Goal: Answer question/provide support

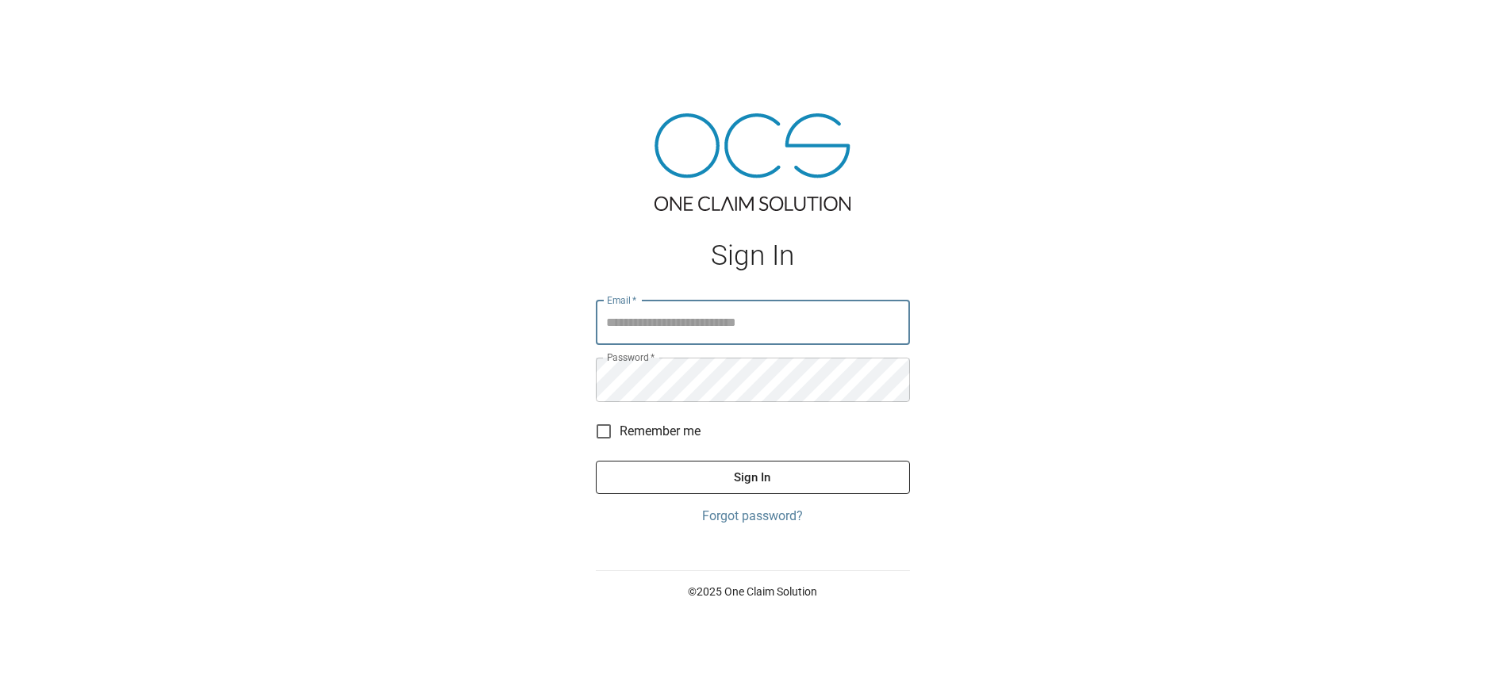
type input "**********"
click at [752, 477] on button "Sign In" at bounding box center [753, 477] width 314 height 33
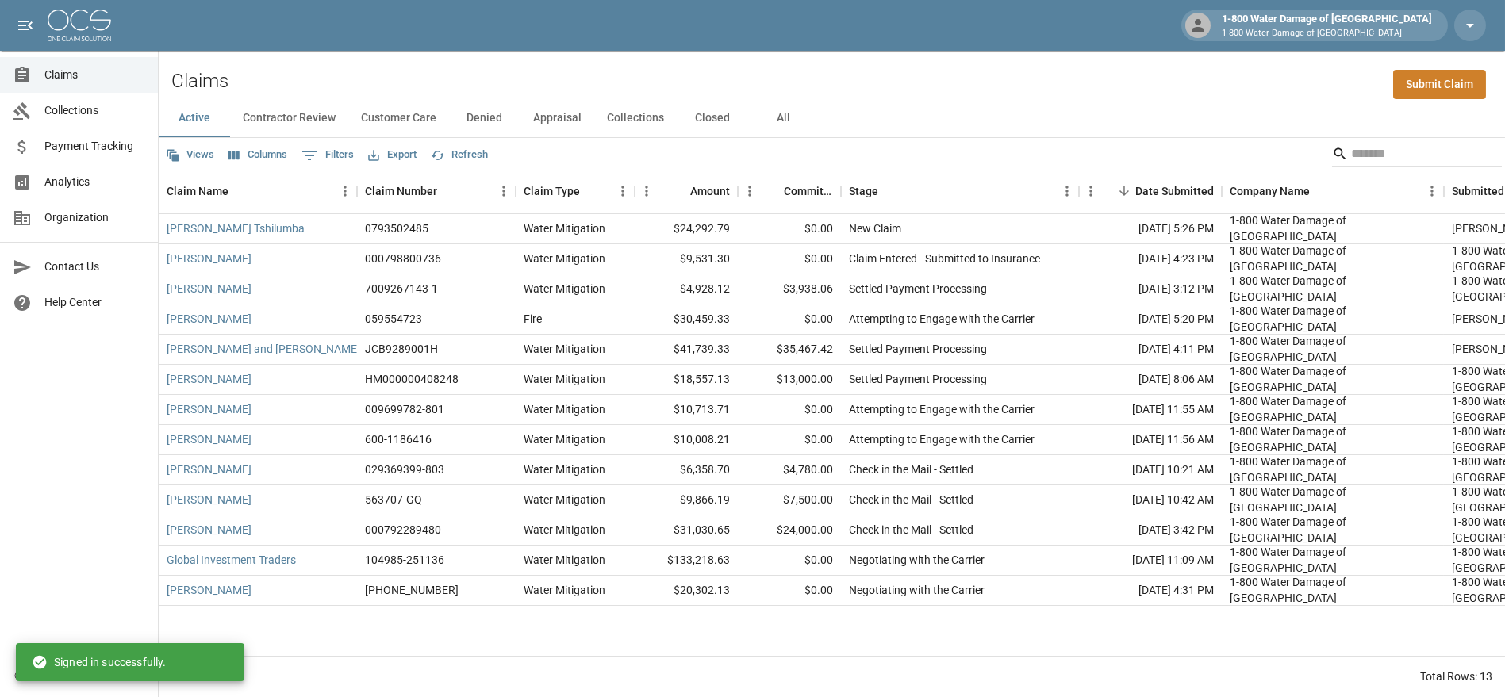
drag, startPoint x: 784, startPoint y: 116, endPoint x: 823, endPoint y: 138, distance: 45.5
click at [784, 115] on button "All" at bounding box center [783, 118] width 71 height 38
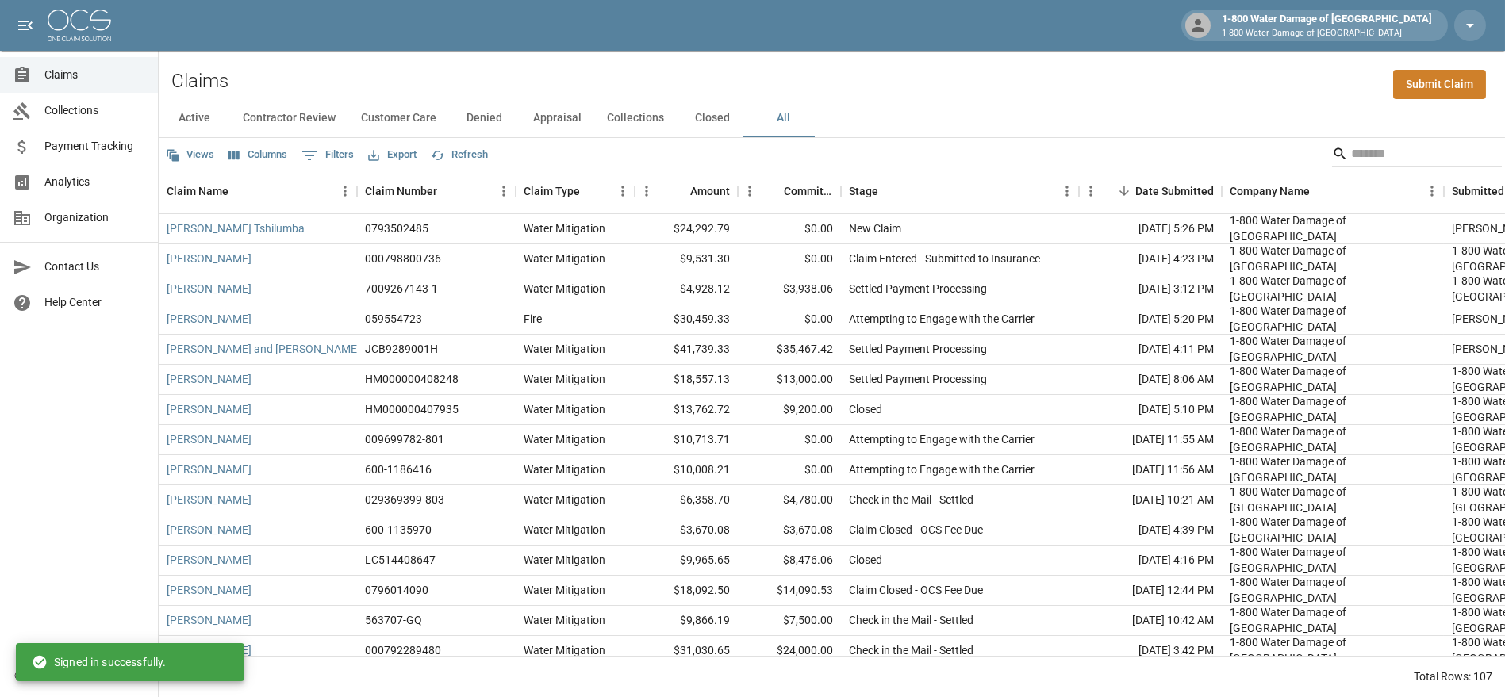
click at [1393, 134] on div "Active Contractor Review Customer Care Denied Appraisal Collections Closed All" at bounding box center [832, 118] width 1346 height 38
click at [1382, 151] on input "Search" at bounding box center [1414, 153] width 127 height 25
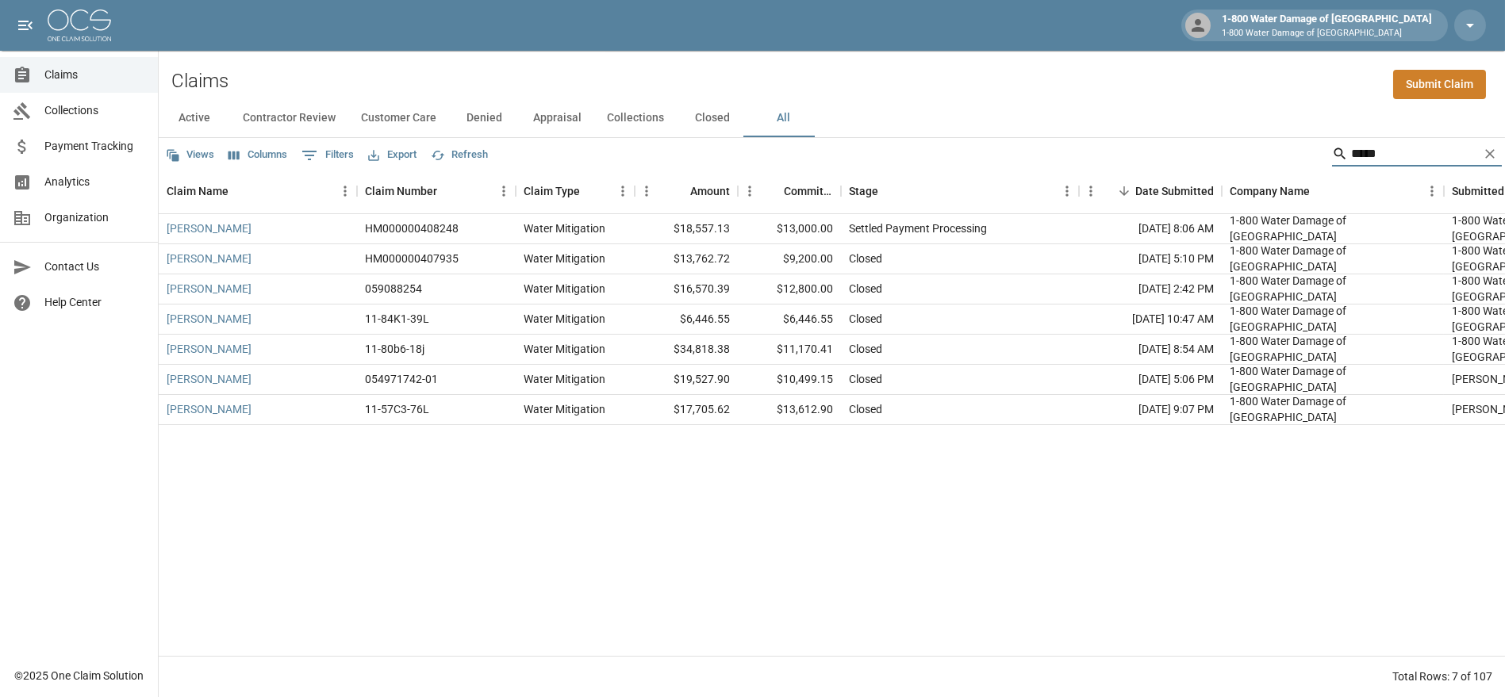
type input "*****"
click at [201, 322] on link "[PERSON_NAME]" at bounding box center [209, 319] width 85 height 16
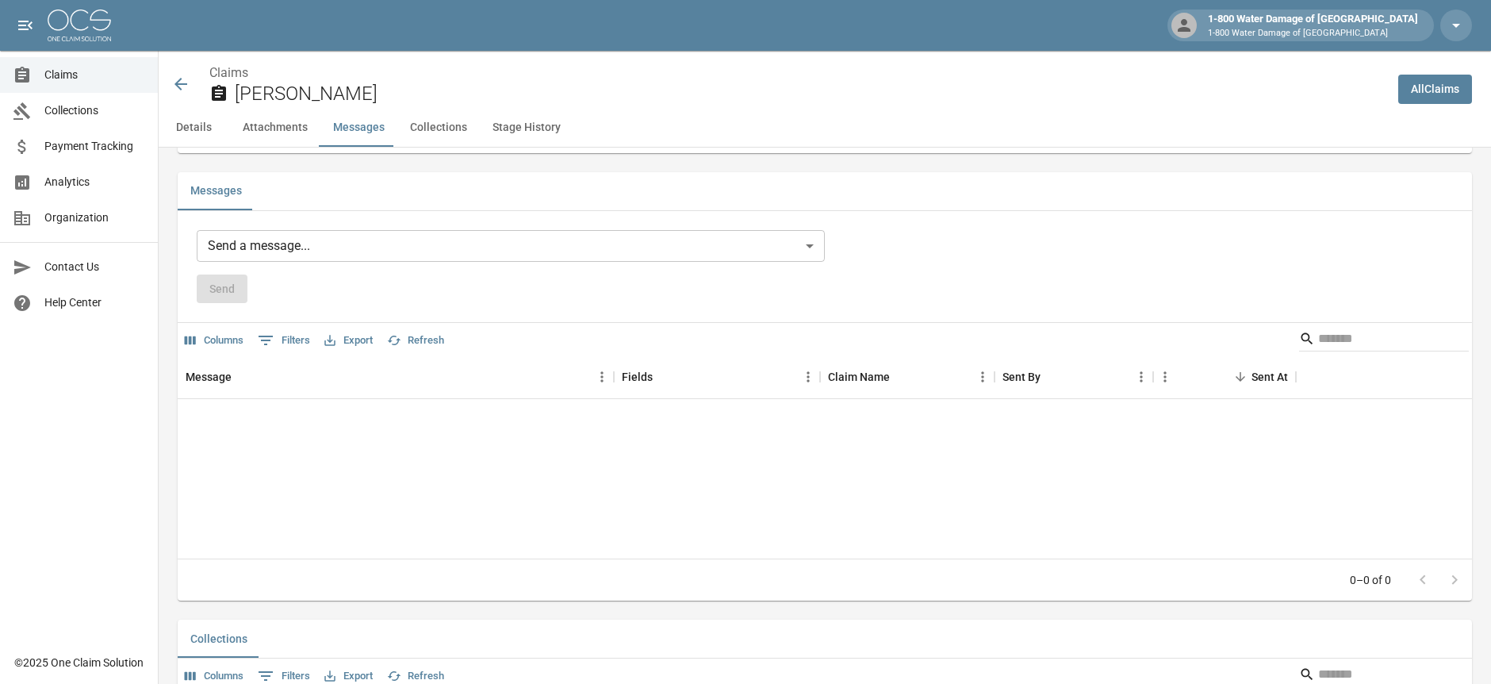
scroll to position [1322, 0]
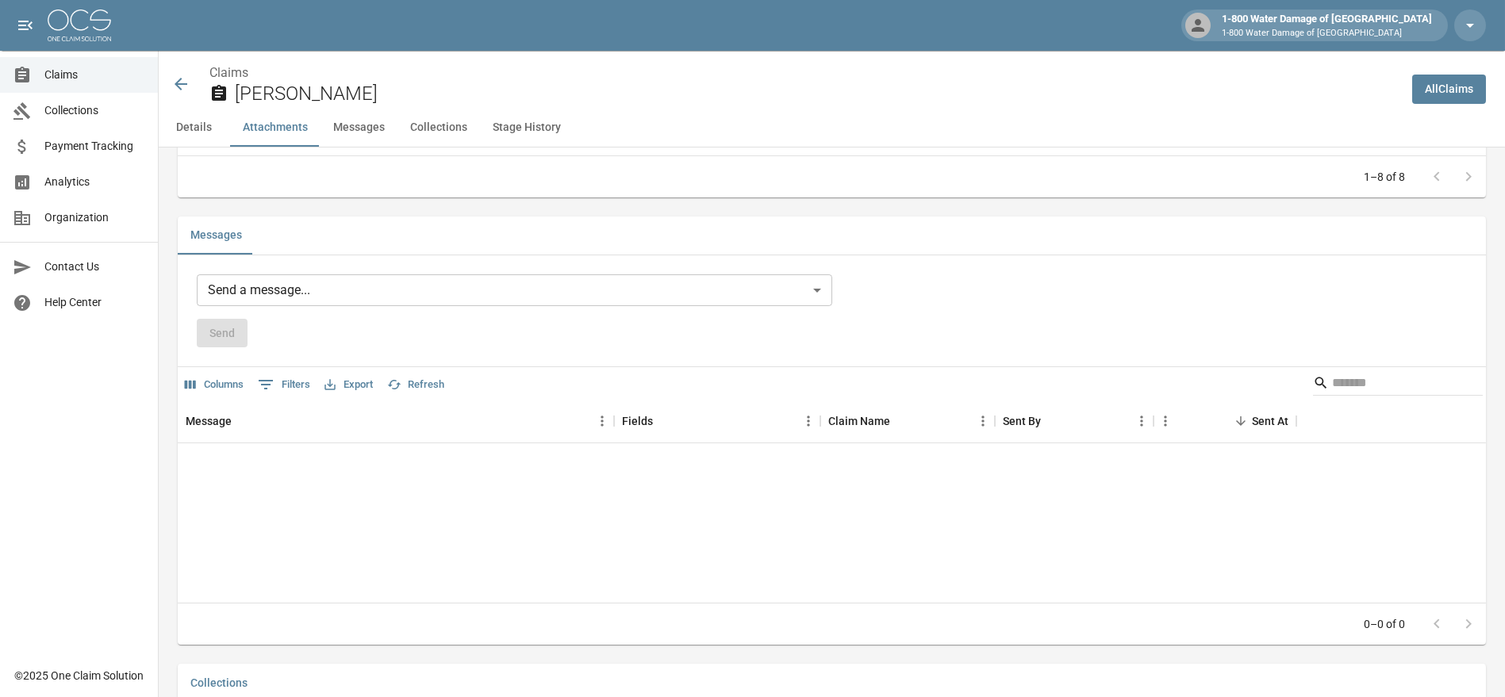
click at [792, 278] on body "1-800 Water Damage of [GEOGRAPHIC_DATA] 1-800 Water Damage of [GEOGRAPHIC_DATA]…" at bounding box center [752, 200] width 1505 height 3044
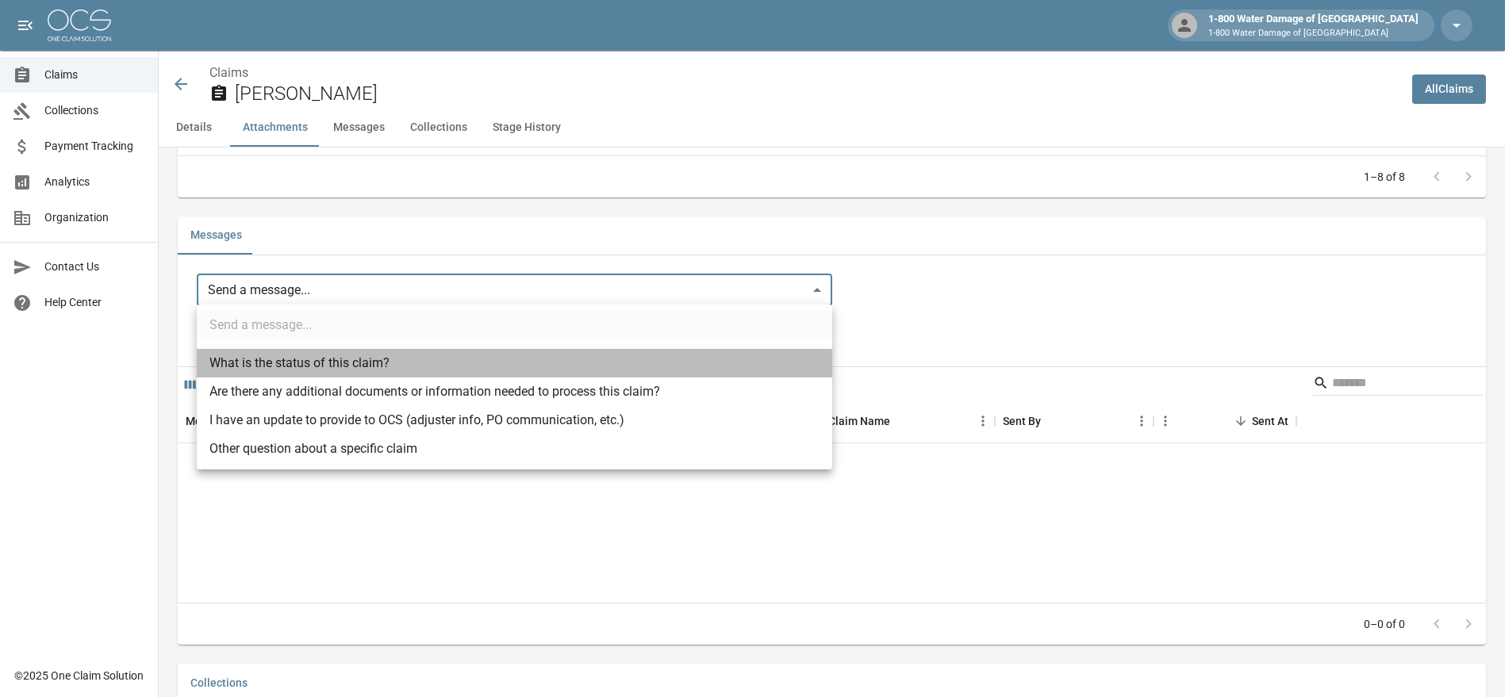
click at [344, 372] on li "What is the status of this claim?" at bounding box center [514, 363] width 635 height 29
type input "**********"
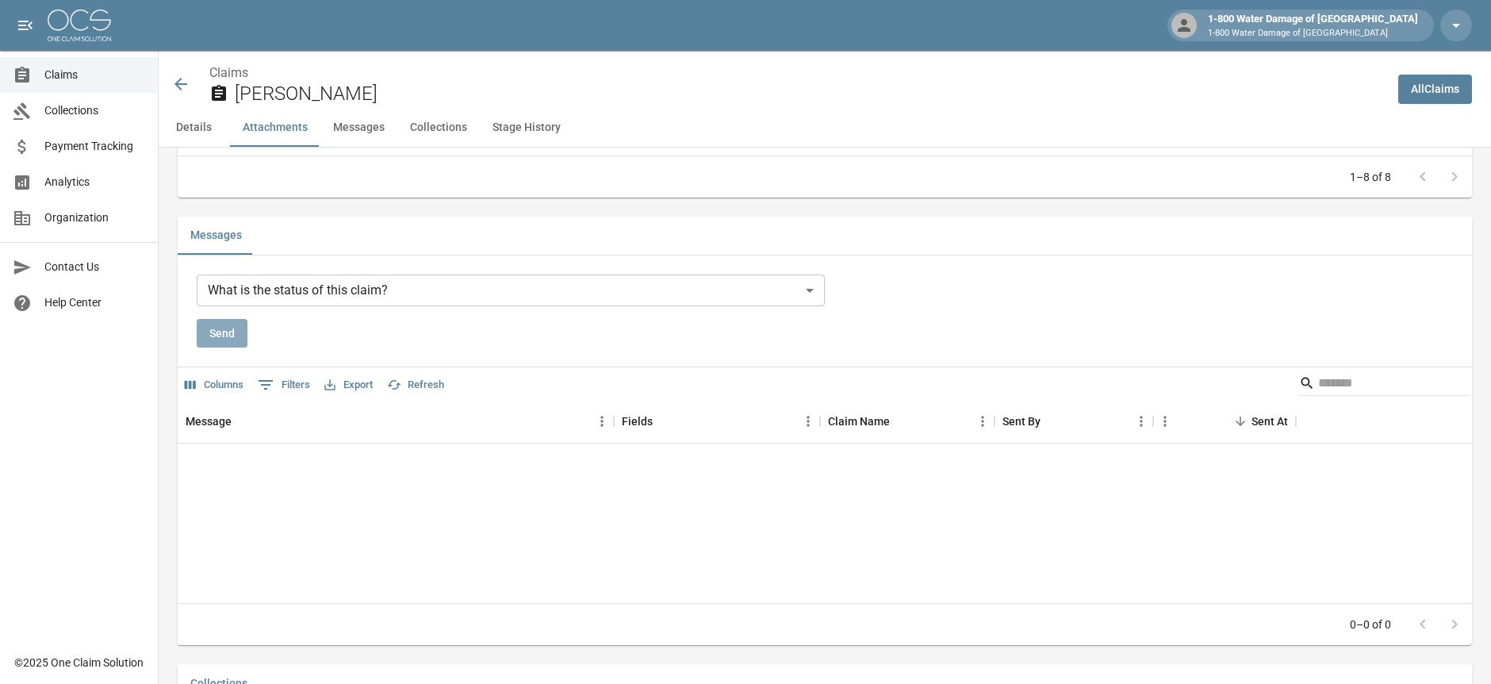
click at [225, 329] on button "Send" at bounding box center [222, 333] width 51 height 29
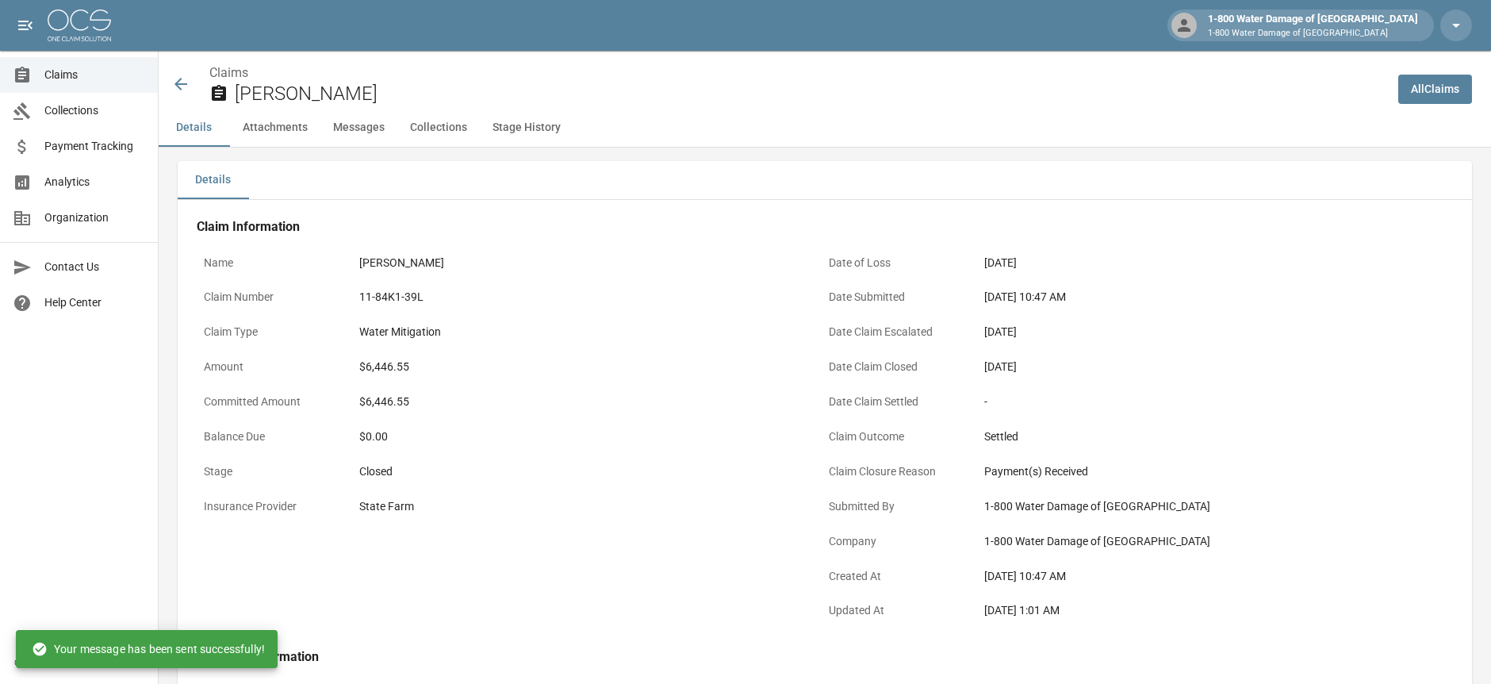
scroll to position [0, 0]
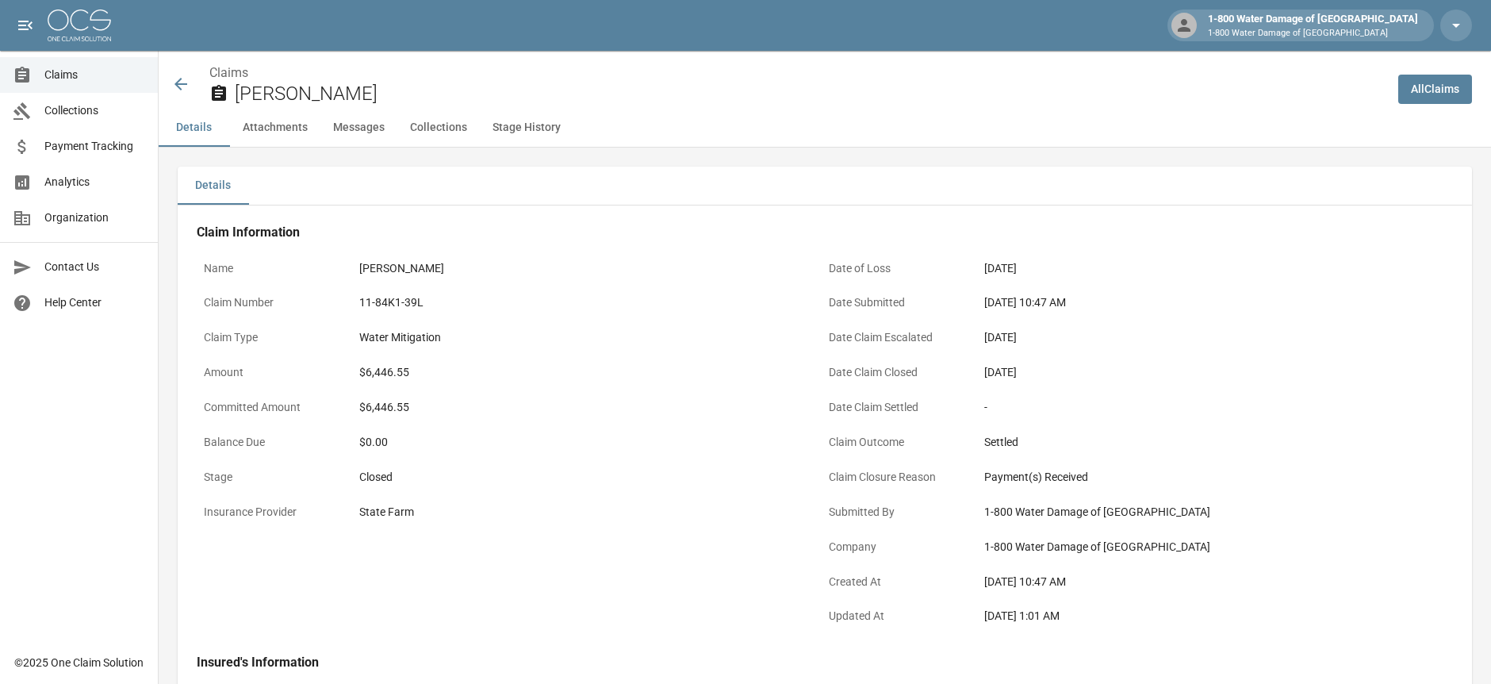
click at [282, 125] on button "Attachments" at bounding box center [275, 128] width 90 height 38
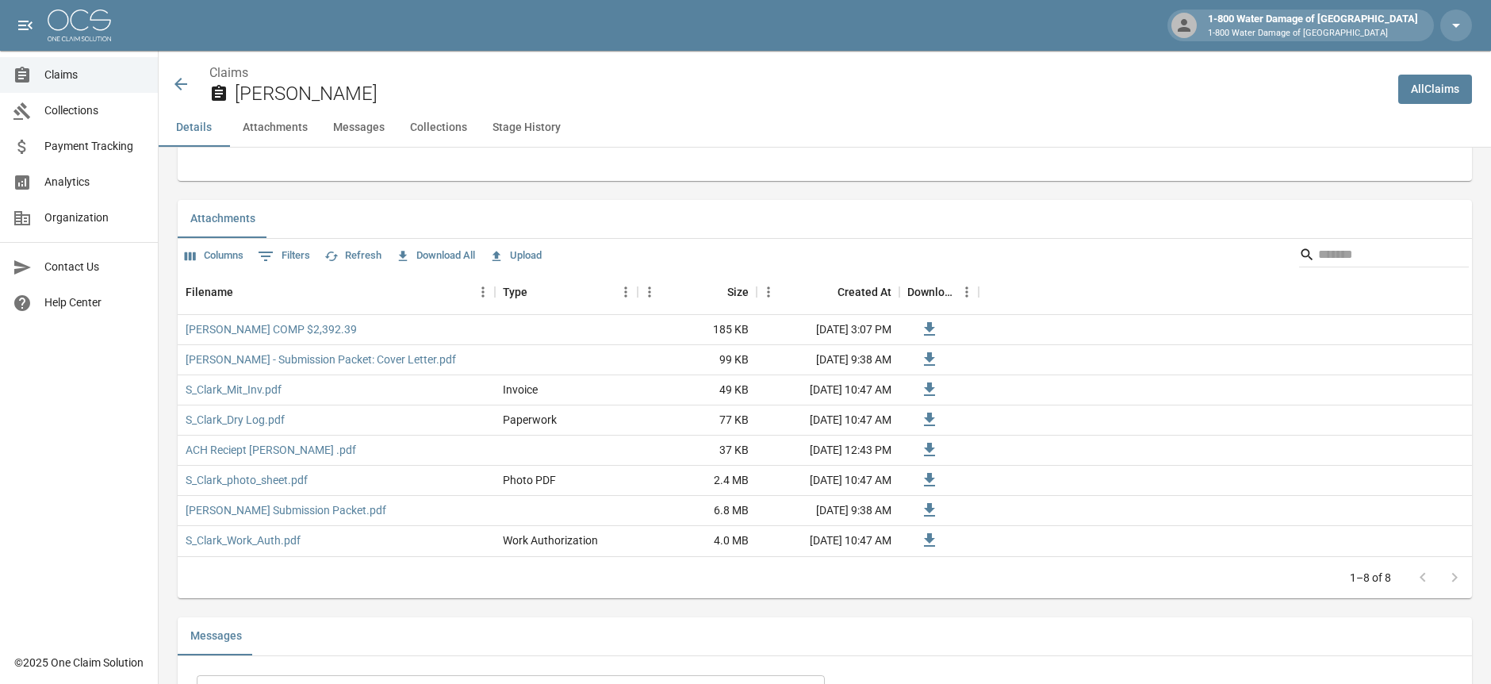
scroll to position [922, 0]
click at [364, 127] on button "Messages" at bounding box center [358, 128] width 77 height 38
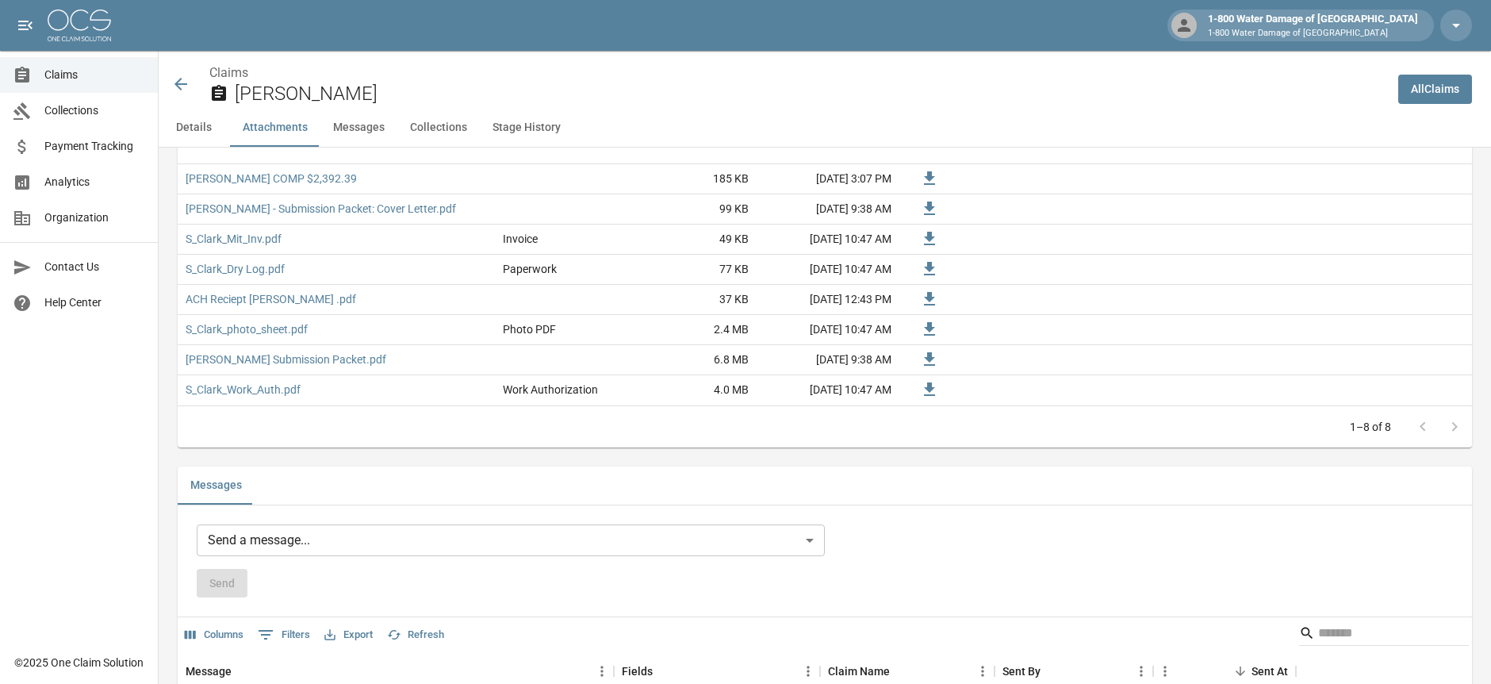
scroll to position [986, 0]
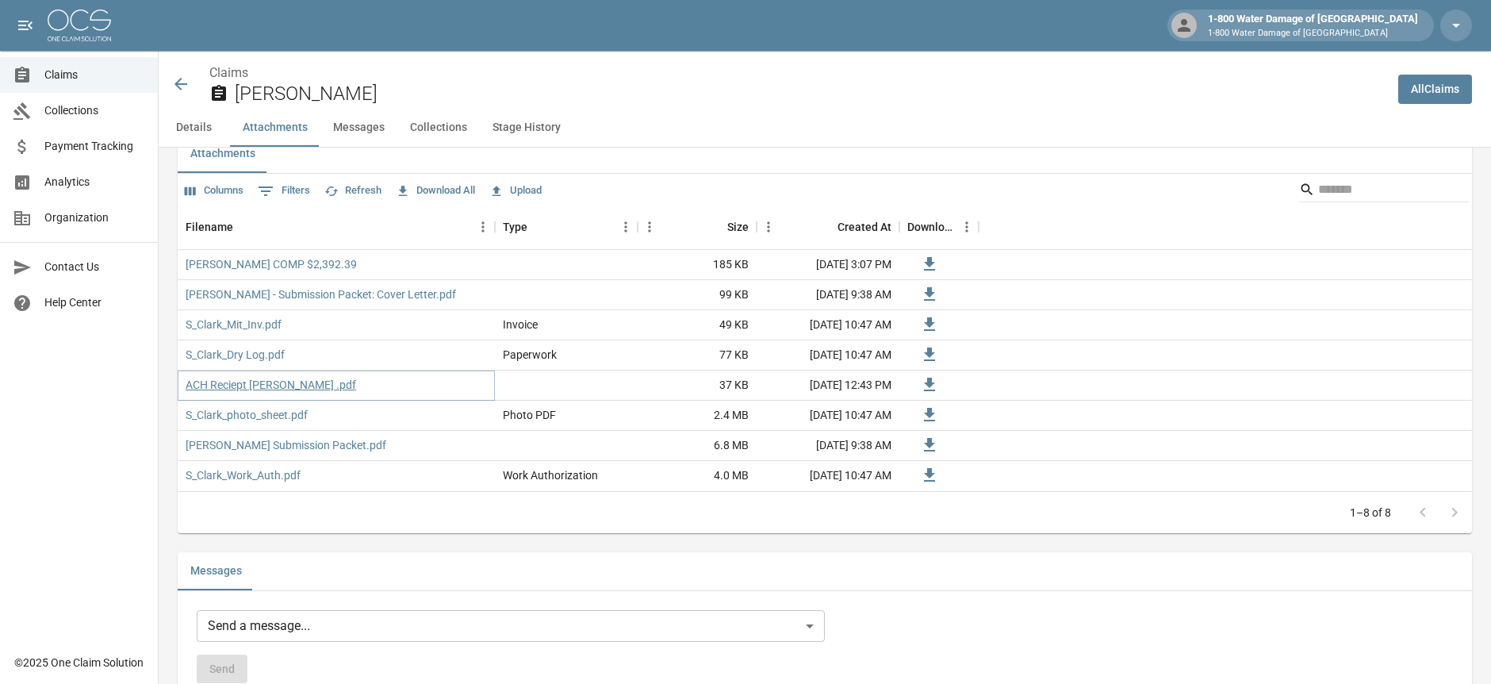
click at [257, 381] on link "ACH Reciept [PERSON_NAME] .pdf" at bounding box center [271, 385] width 171 height 16
